Goal: Transaction & Acquisition: Purchase product/service

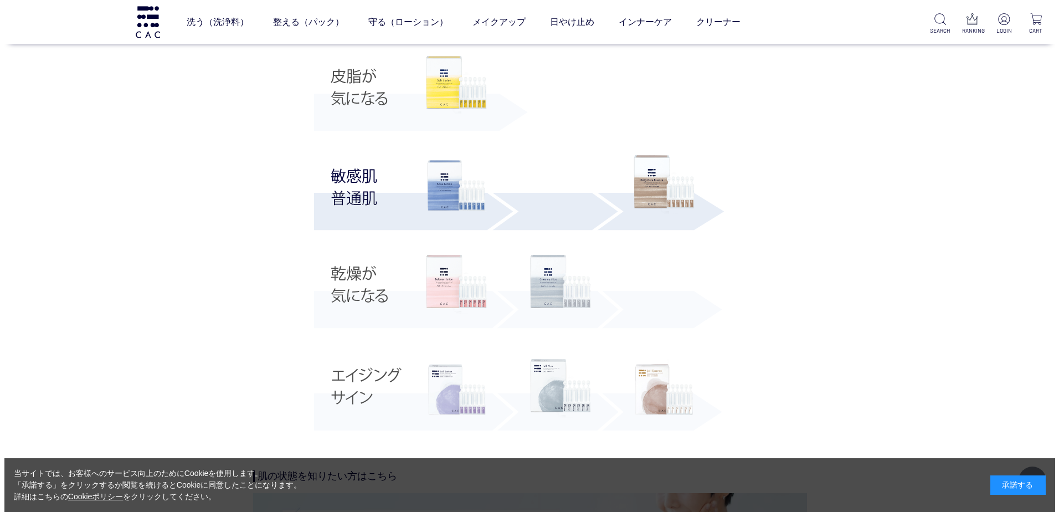
scroll to position [2202, 0]
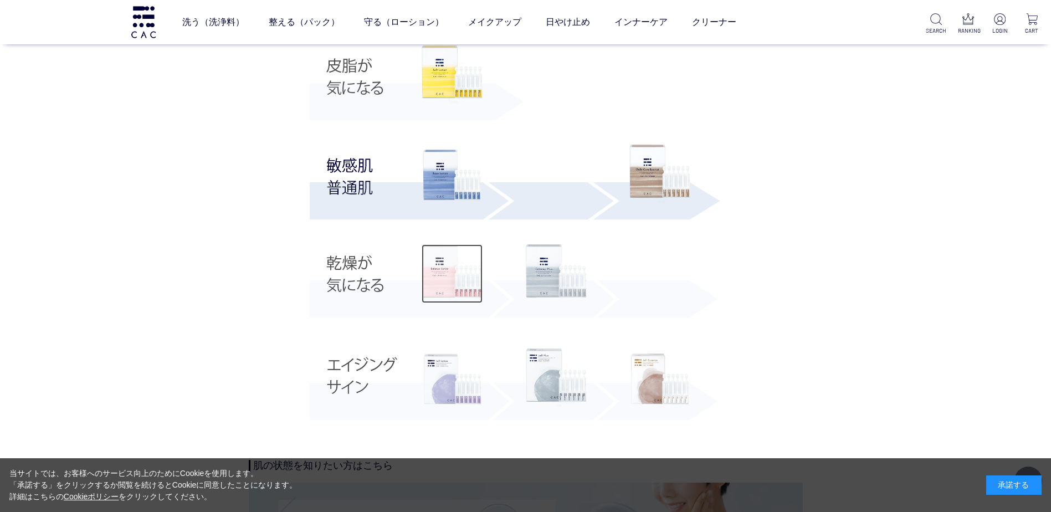
click at [451, 276] on img at bounding box center [452, 273] width 61 height 59
click at [448, 393] on img at bounding box center [452, 378] width 61 height 61
click at [289, 26] on link "整える（パック）" at bounding box center [304, 22] width 71 height 31
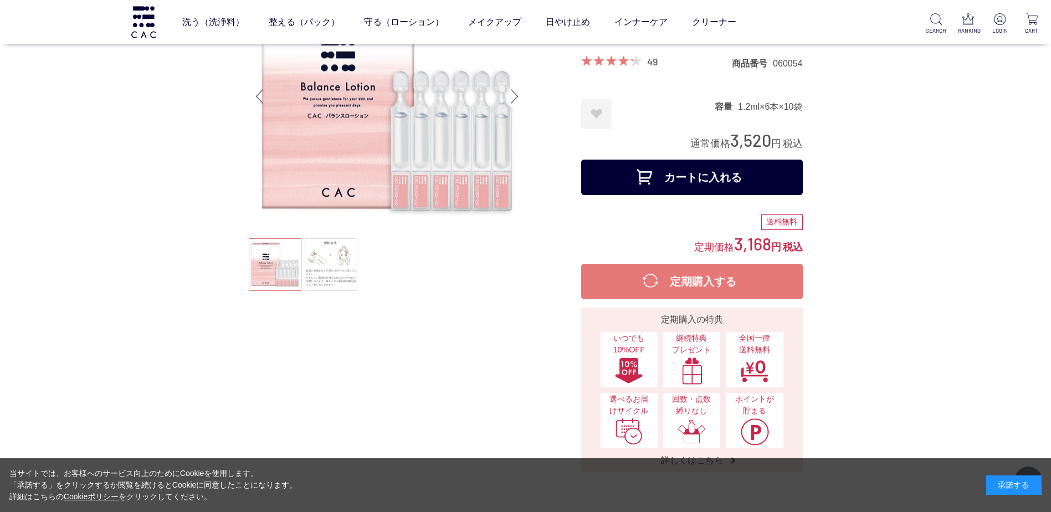
scroll to position [125, 0]
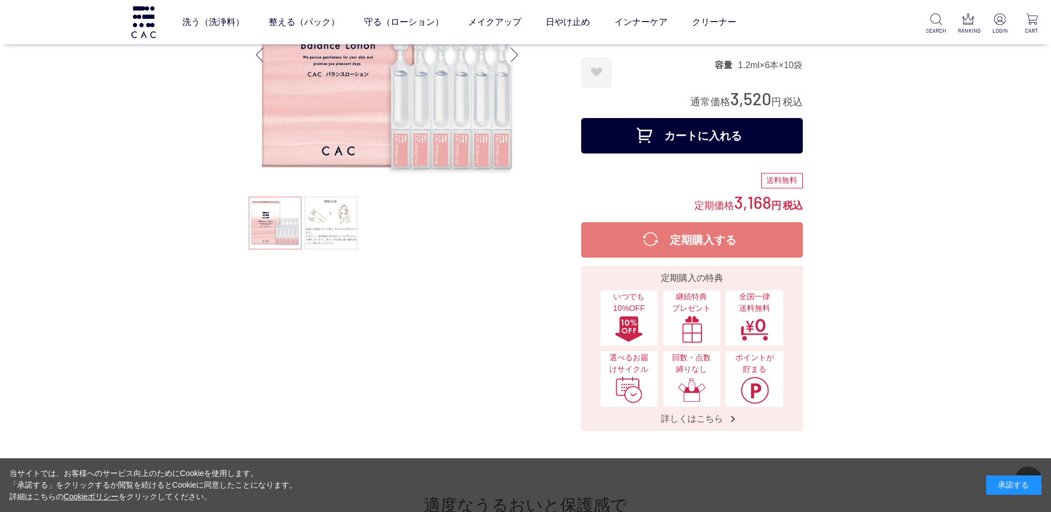
click at [700, 136] on button "カートに入れる" at bounding box center [692, 135] width 222 height 35
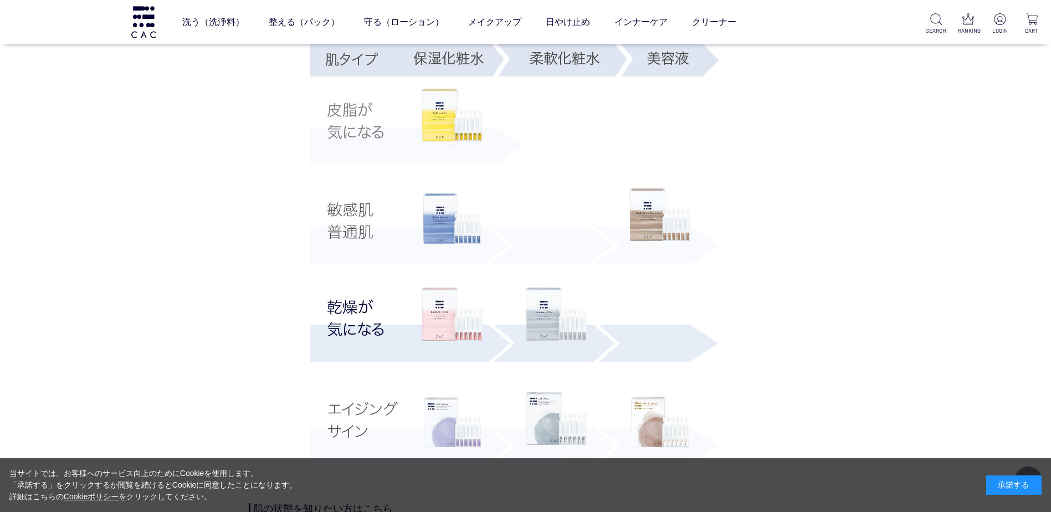
scroll to position [1280, 0]
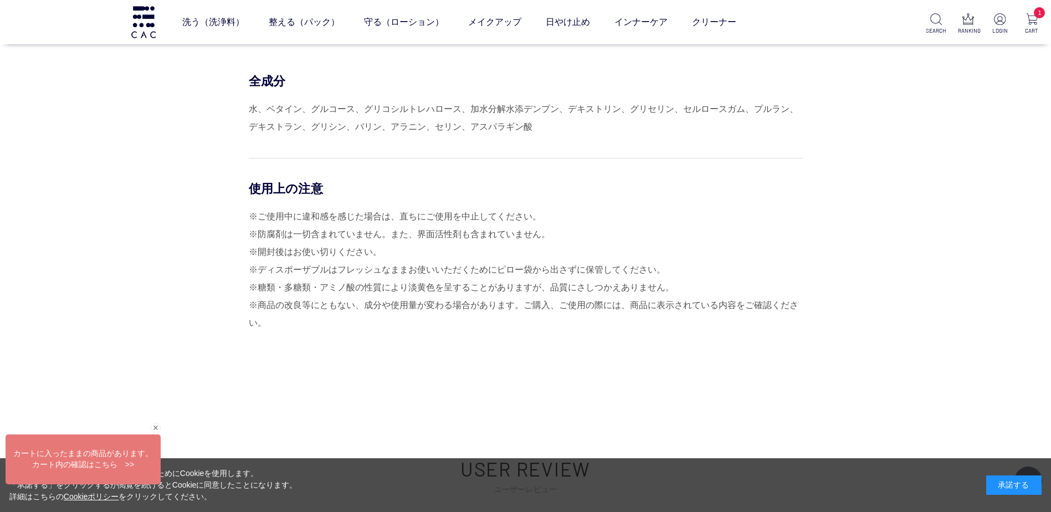
scroll to position [4850, 0]
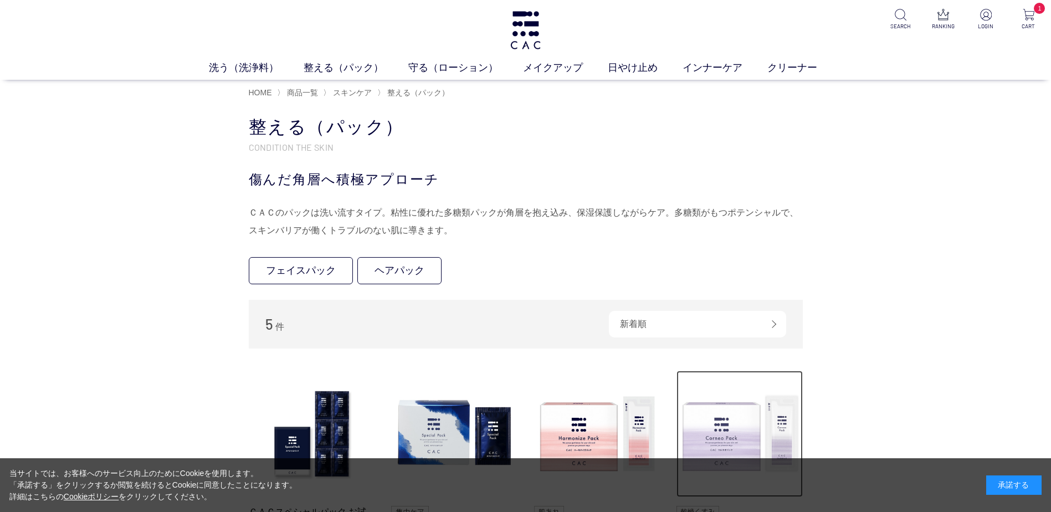
click at [740, 440] on img at bounding box center [739, 434] width 126 height 126
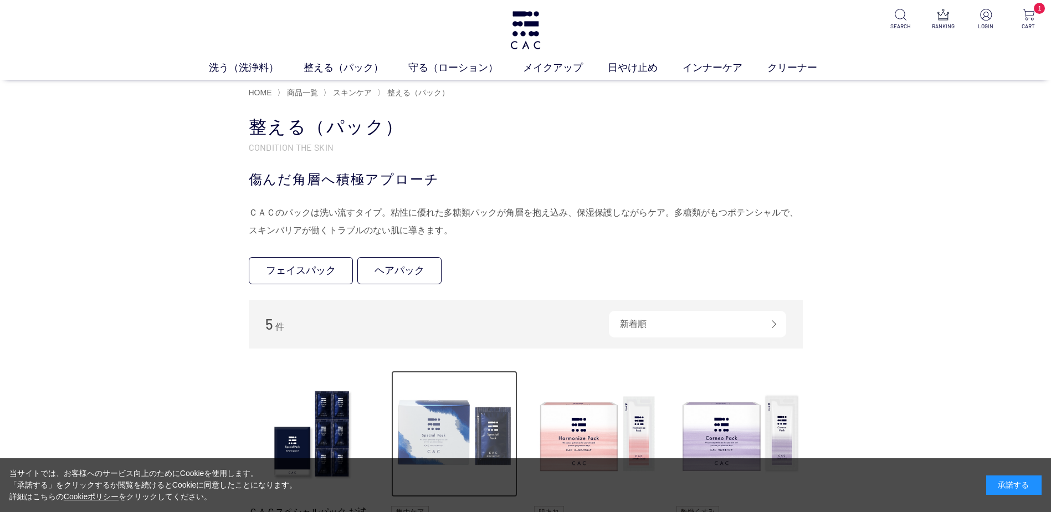
click at [448, 424] on img at bounding box center [454, 434] width 126 height 126
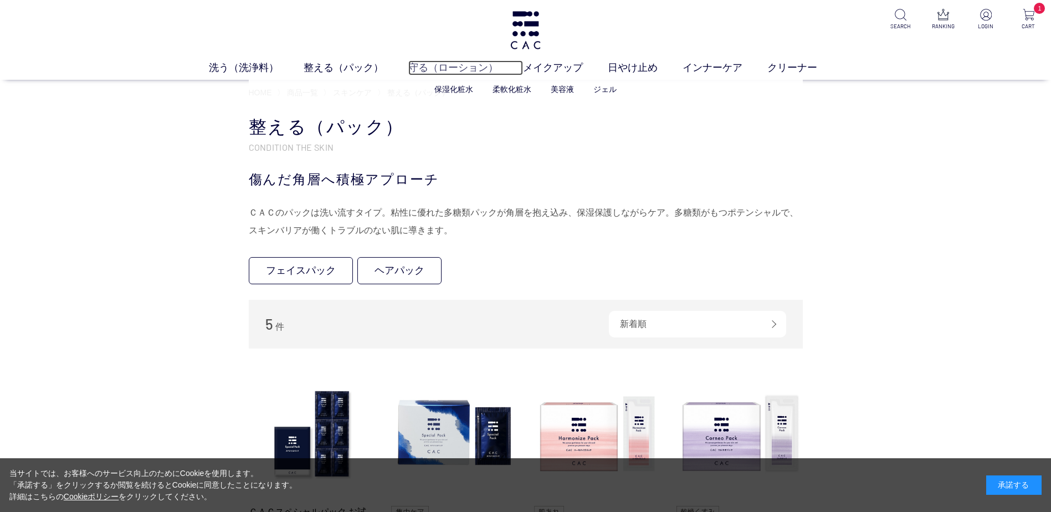
click at [458, 66] on link "守る（ローション）" at bounding box center [465, 67] width 115 height 15
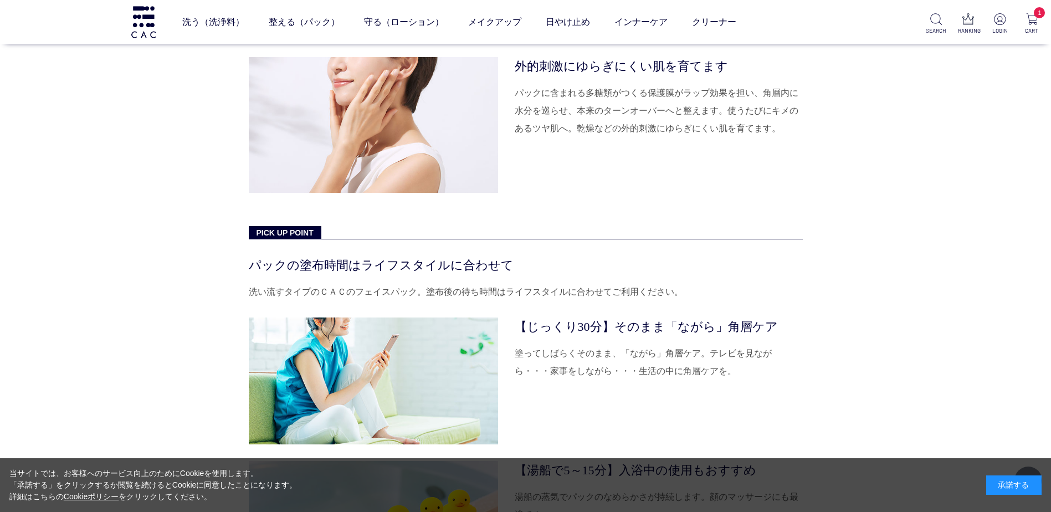
scroll to position [3082, 0]
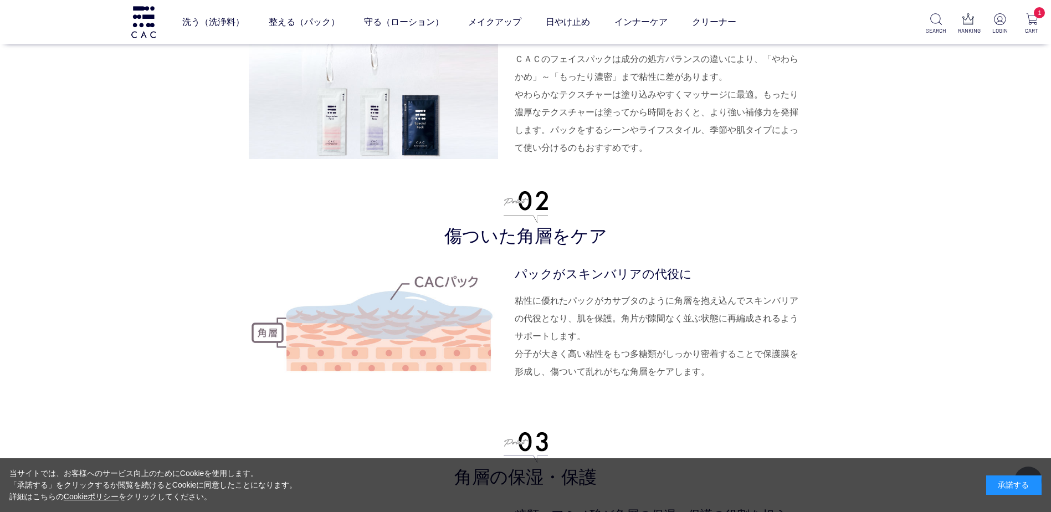
scroll to position [2757, 0]
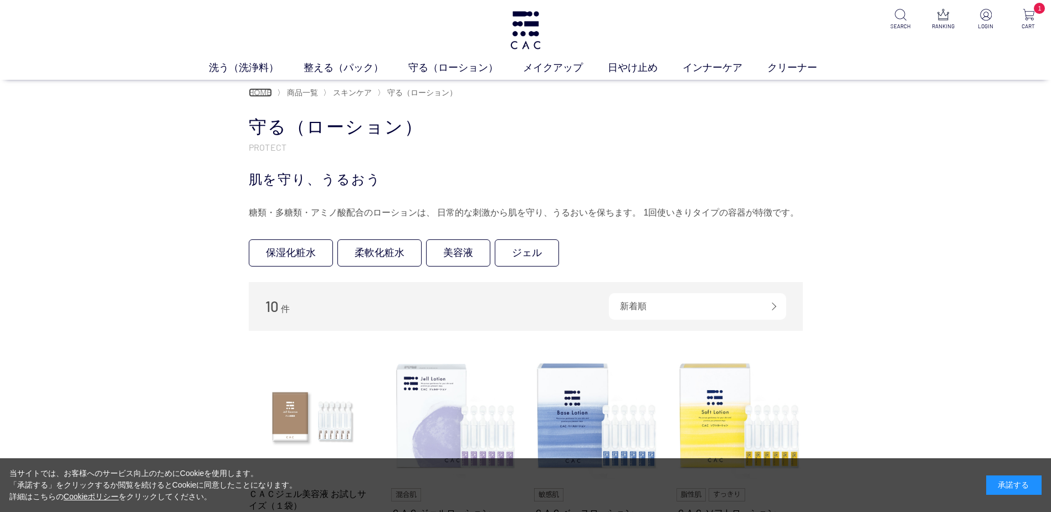
click at [259, 91] on span "HOME" at bounding box center [260, 92] width 23 height 9
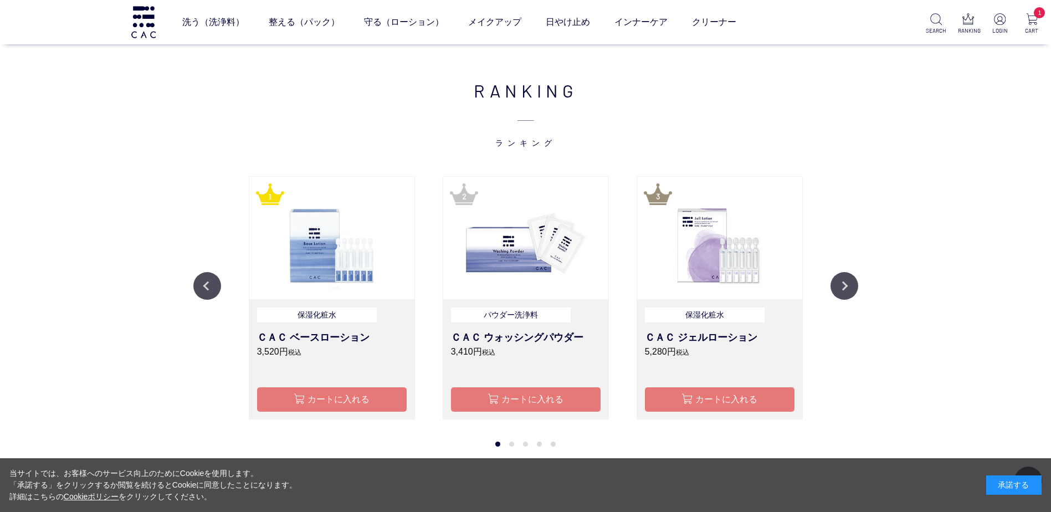
scroll to position [976, 0]
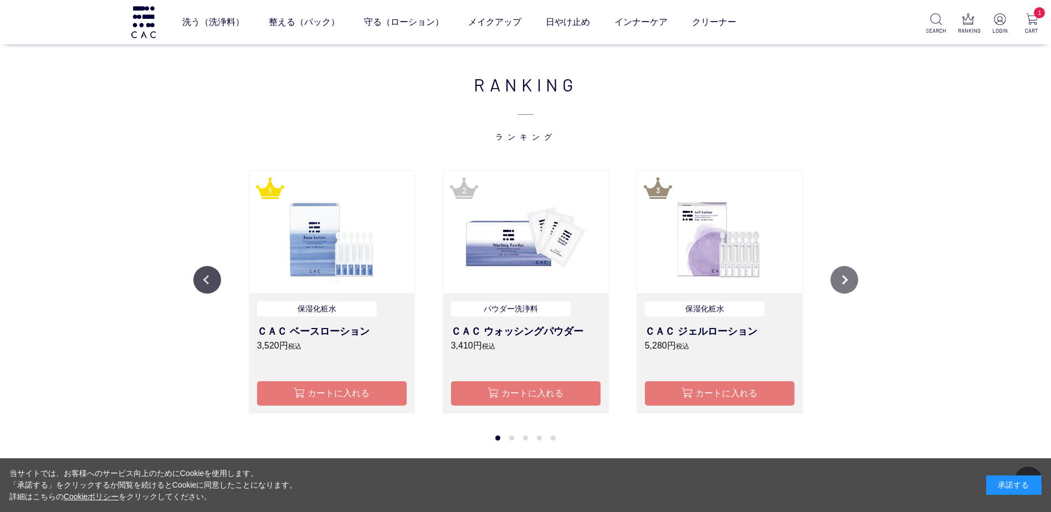
click at [848, 282] on button "Next" at bounding box center [844, 280] width 28 height 28
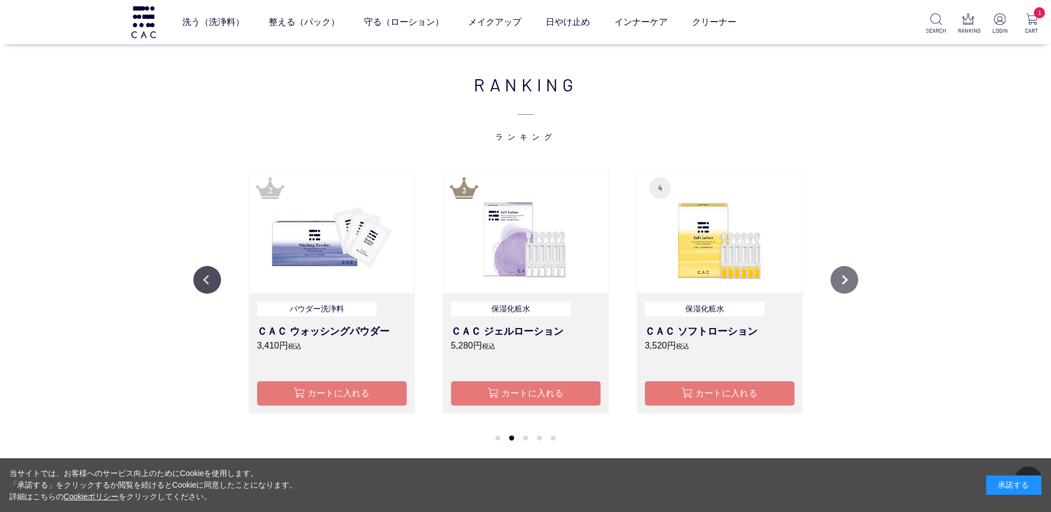
click at [848, 282] on button "Next" at bounding box center [844, 280] width 28 height 28
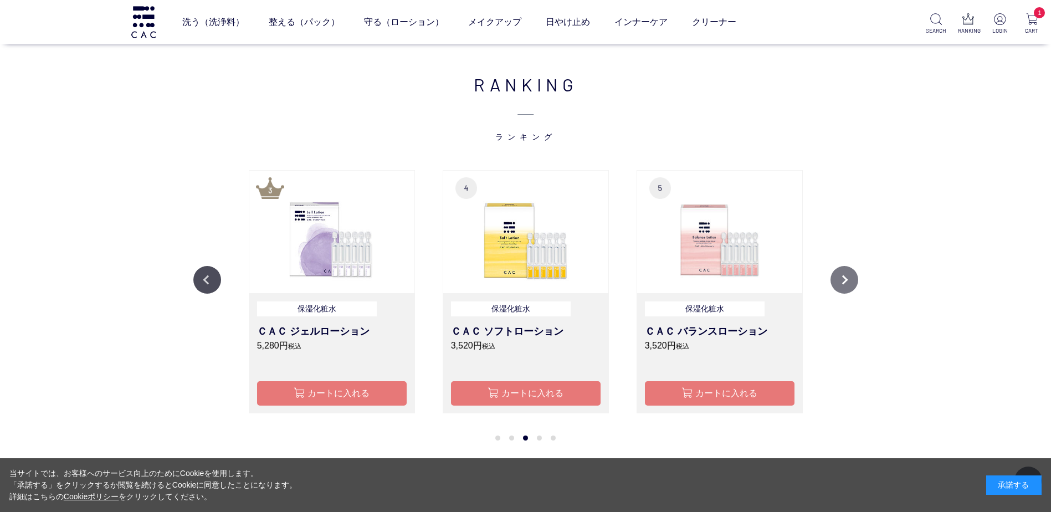
click at [848, 282] on button "Next" at bounding box center [844, 280] width 28 height 28
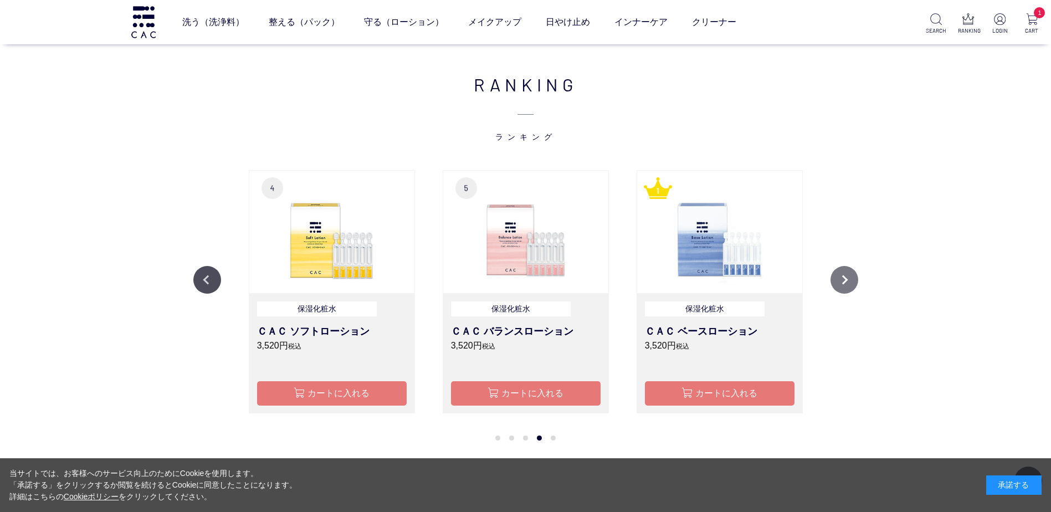
click at [848, 282] on button "Next" at bounding box center [844, 280] width 28 height 28
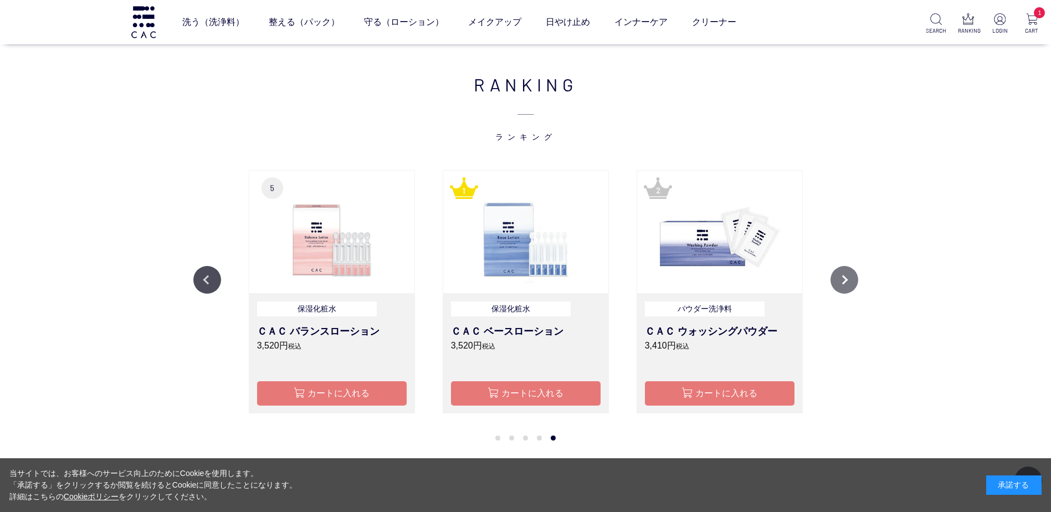
click at [848, 282] on button "Next" at bounding box center [844, 280] width 28 height 28
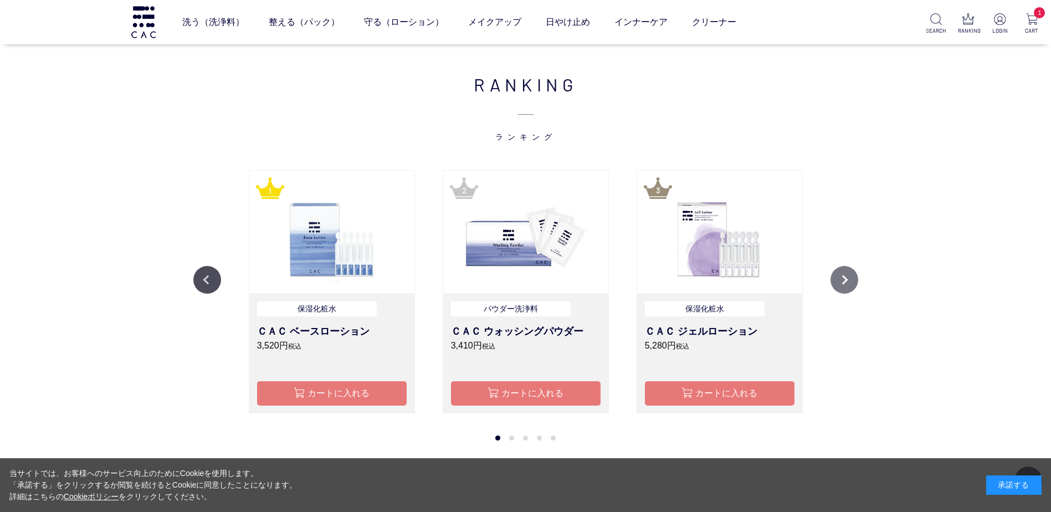
click at [848, 282] on button "Next" at bounding box center [844, 280] width 28 height 28
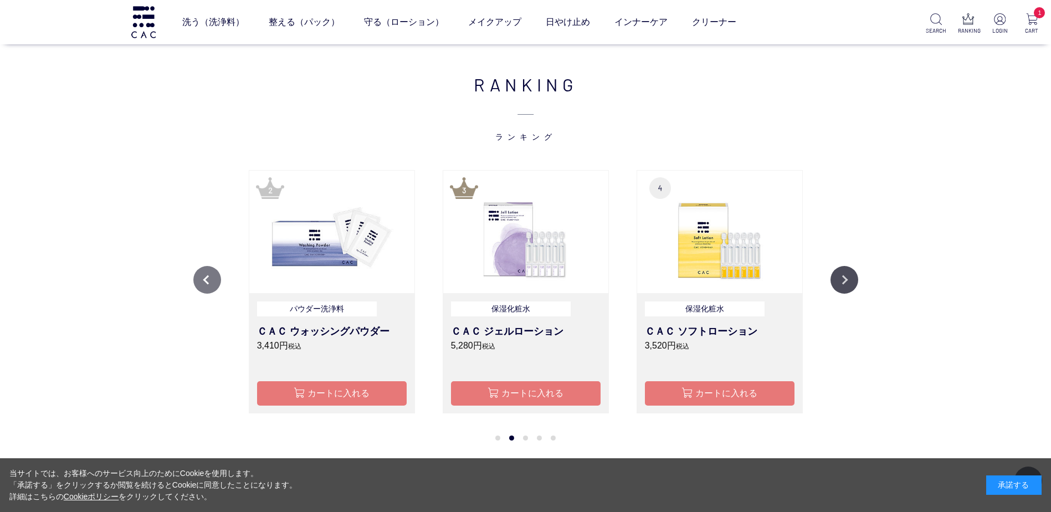
click at [215, 281] on button "Previous" at bounding box center [207, 280] width 28 height 28
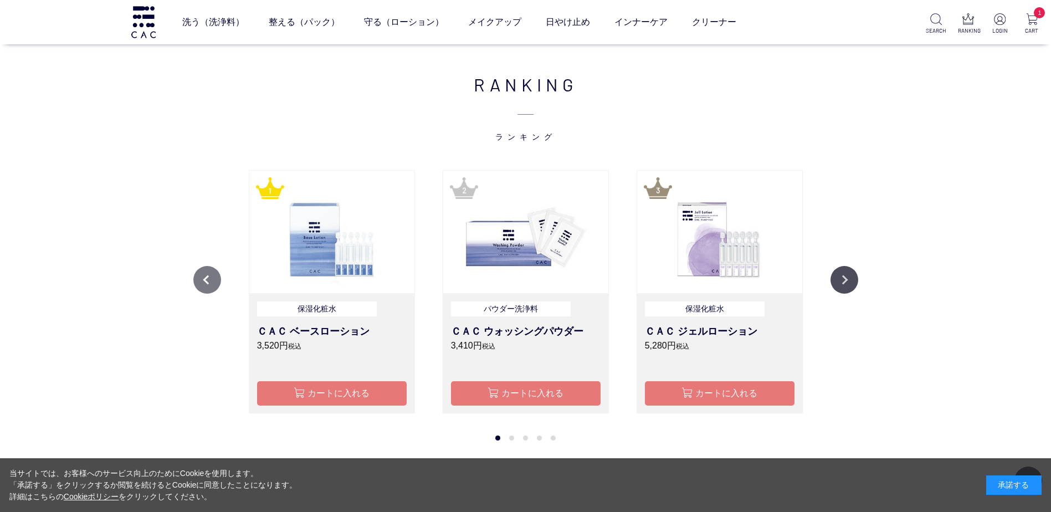
click at [215, 281] on button "Previous" at bounding box center [207, 280] width 28 height 28
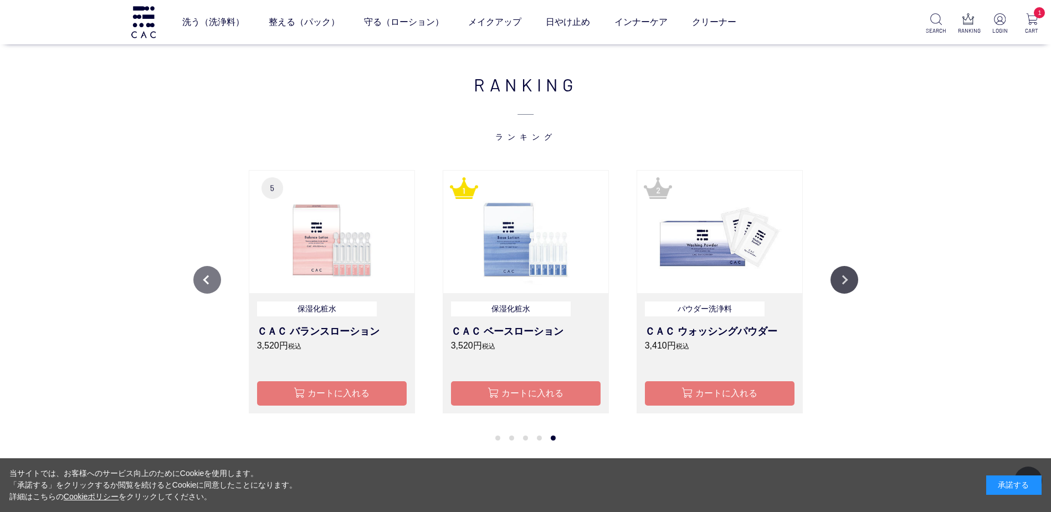
click at [215, 281] on button "Previous" at bounding box center [207, 280] width 28 height 28
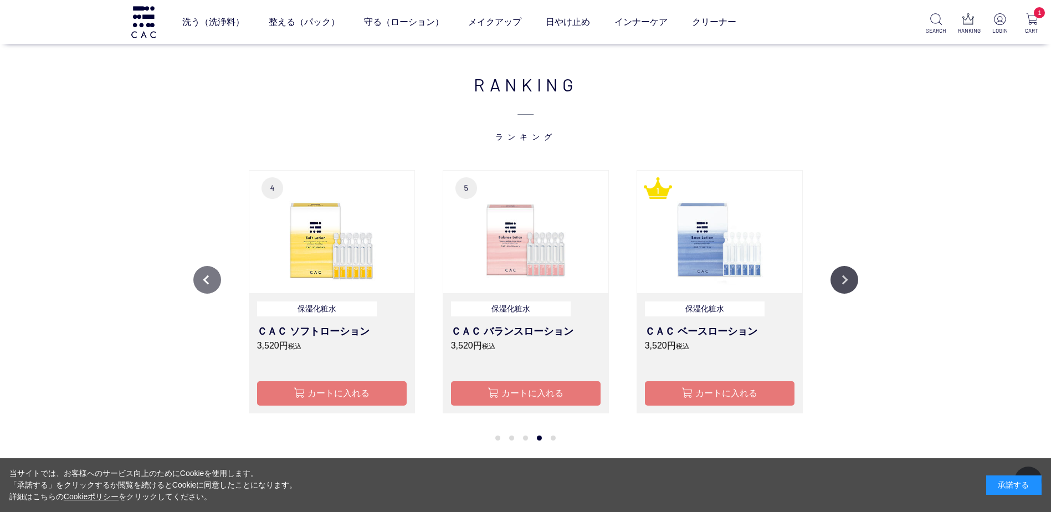
click at [215, 281] on button "Previous" at bounding box center [207, 280] width 28 height 28
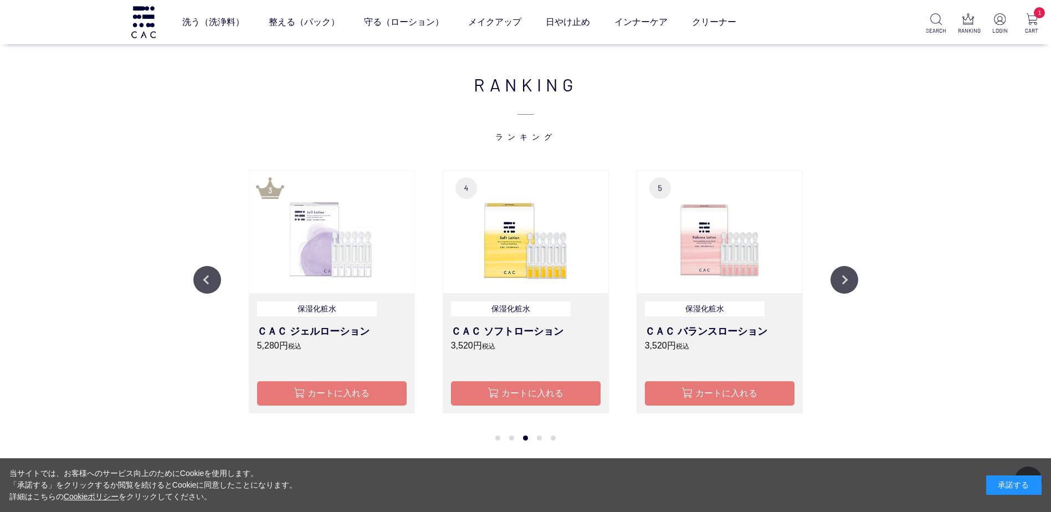
click at [312, 244] on img at bounding box center [331, 232] width 165 height 123
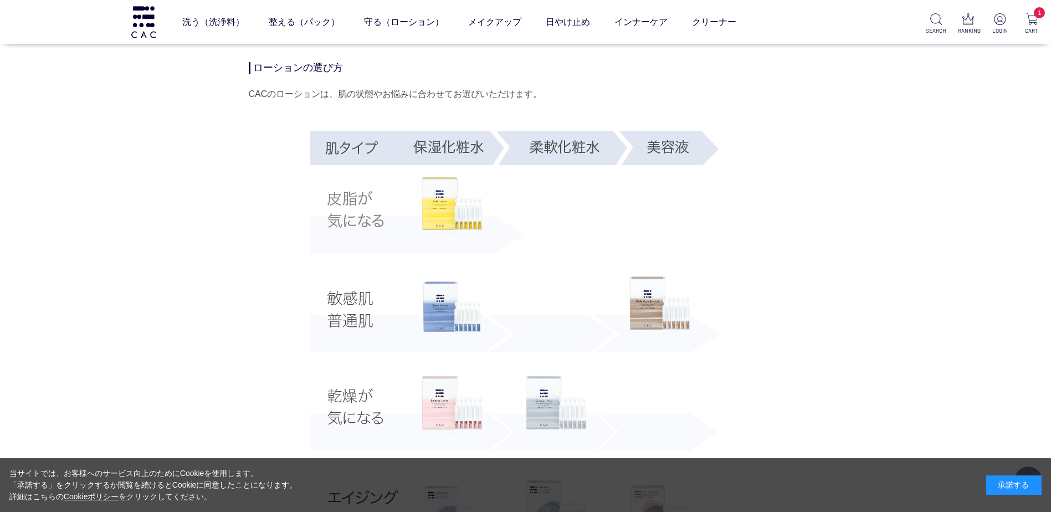
scroll to position [1958, 0]
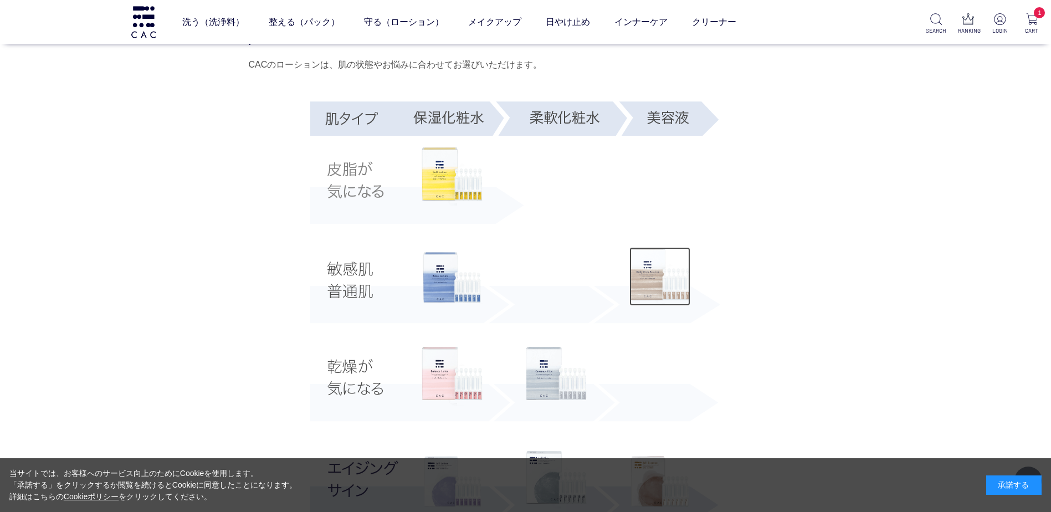
click at [655, 268] on img at bounding box center [659, 276] width 61 height 59
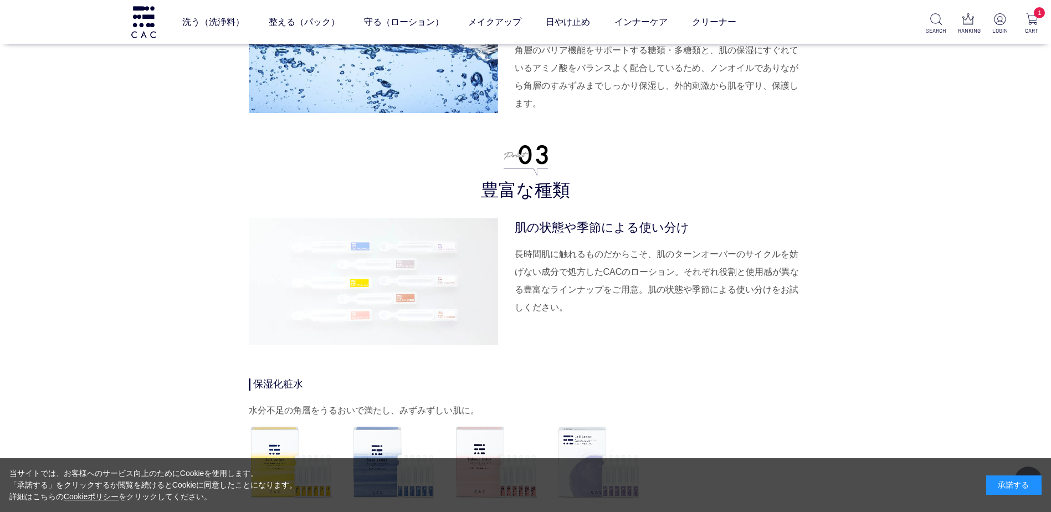
scroll to position [3049, 0]
